Goal: Task Accomplishment & Management: Manage account settings

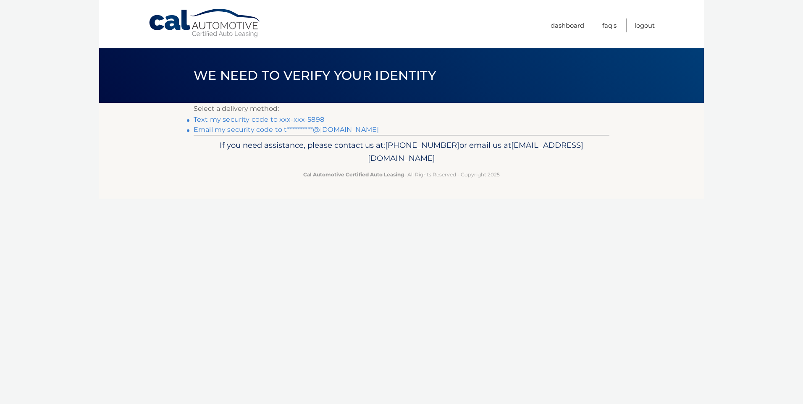
click at [205, 120] on link "Text my security code to xxx-xxx-5898" at bounding box center [259, 119] width 131 height 8
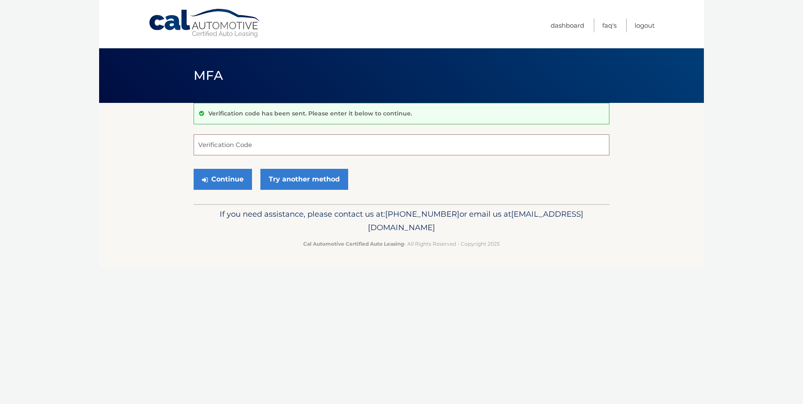
click at [223, 143] on input "Verification Code" at bounding box center [402, 144] width 416 height 21
type input "065503"
click at [229, 179] on button "Continue" at bounding box center [223, 179] width 58 height 21
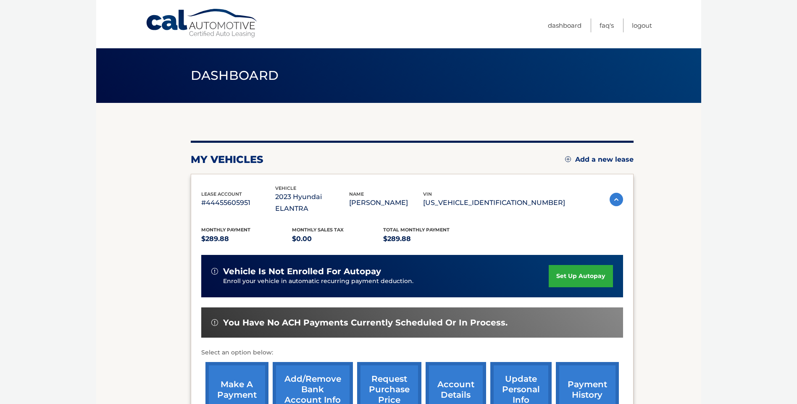
click at [233, 375] on link "make a payment" at bounding box center [236, 389] width 63 height 55
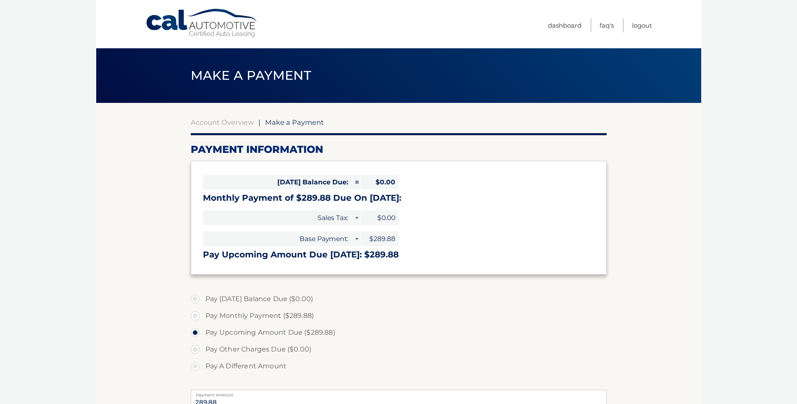
select select "ZDk1OWM5ZjEtYjM2Yy00MjZhLTlmOGItMmI3ZWY4ZTU1YjFl"
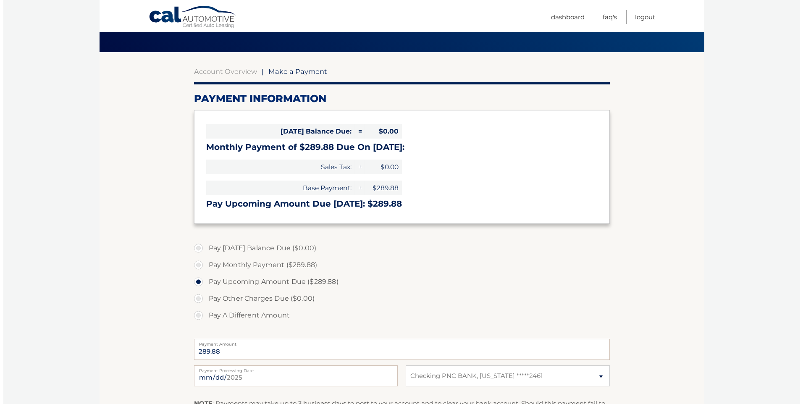
scroll to position [126, 0]
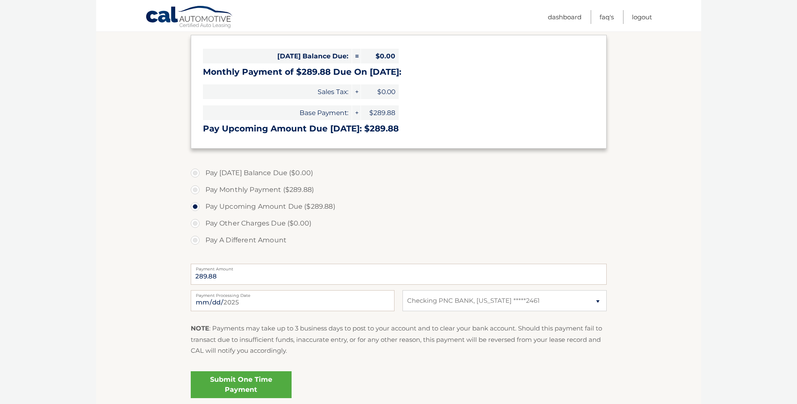
click at [263, 383] on link "Submit One Time Payment" at bounding box center [241, 384] width 101 height 27
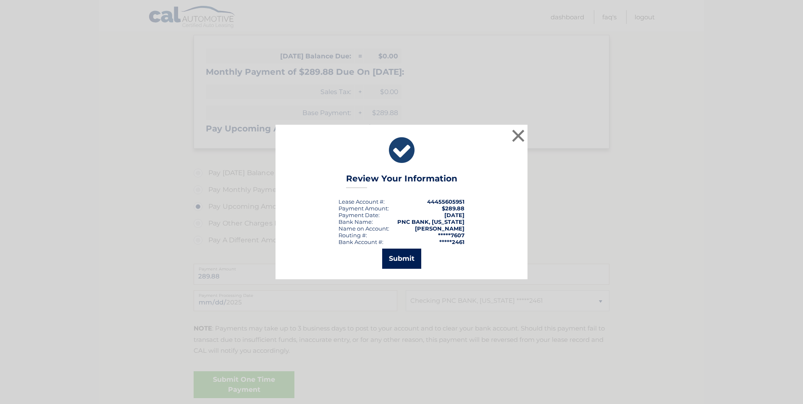
click at [407, 255] on button "Submit" at bounding box center [401, 259] width 39 height 20
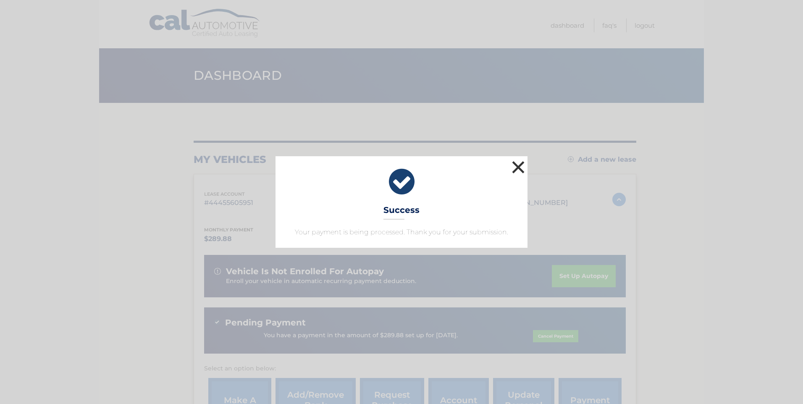
click at [517, 166] on button "×" at bounding box center [518, 167] width 17 height 17
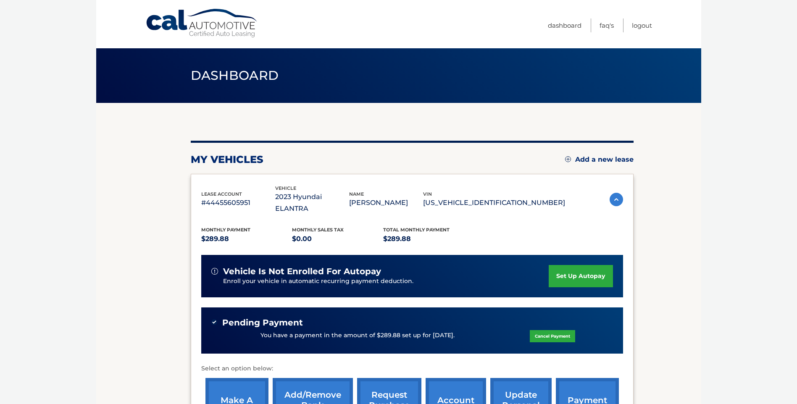
scroll to position [84, 0]
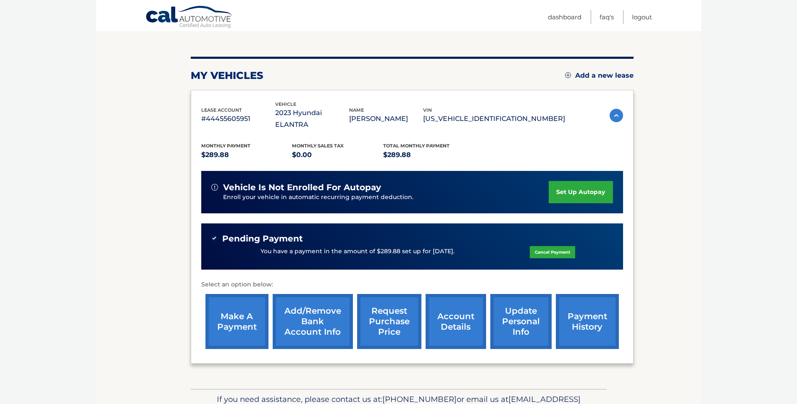
click at [588, 310] on link "payment history" at bounding box center [587, 321] width 63 height 55
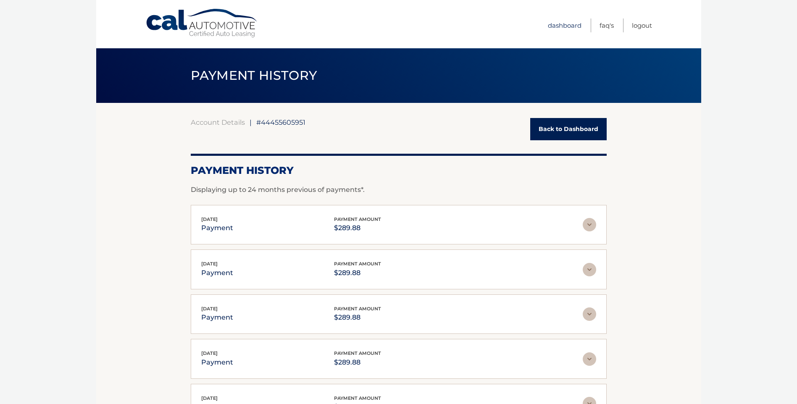
click at [571, 27] on link "Dashboard" at bounding box center [565, 25] width 34 height 14
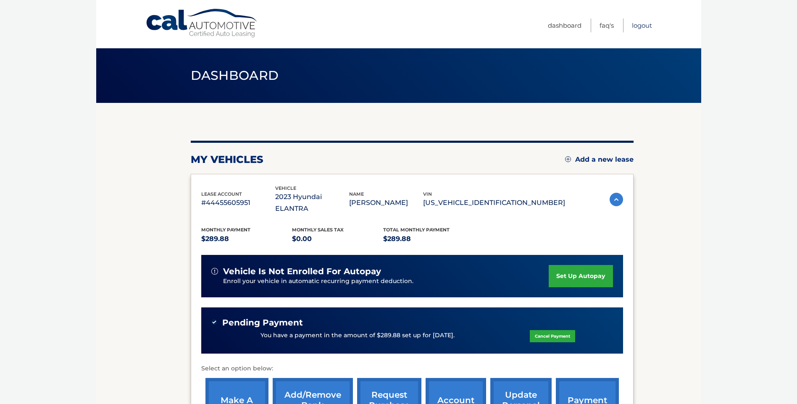
click at [637, 26] on link "Logout" at bounding box center [642, 25] width 20 height 14
